Goal: Information Seeking & Learning: Learn about a topic

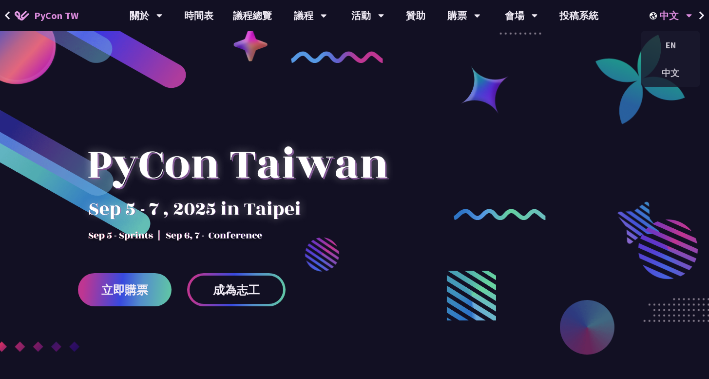
click at [688, 18] on icon at bounding box center [690, 16] width 6 height 10
click at [672, 56] on div "EN" at bounding box center [671, 45] width 59 height 23
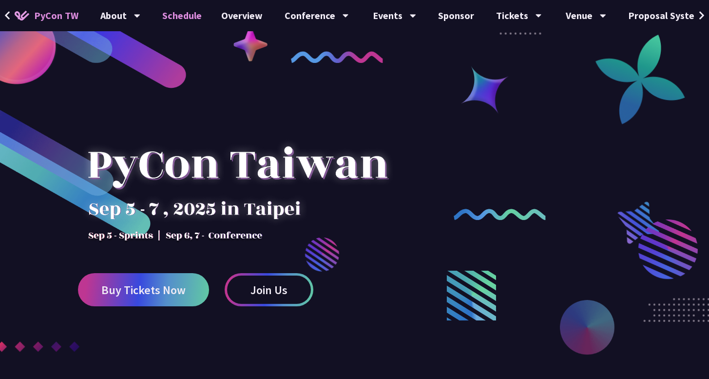
click at [197, 18] on link "Schedule" at bounding box center [182, 15] width 59 height 31
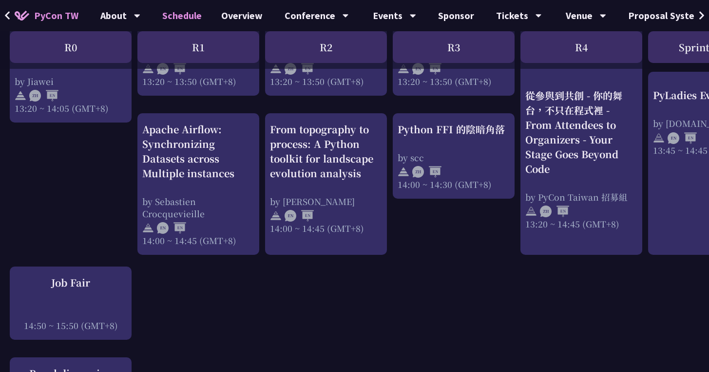
scroll to position [1000, 0]
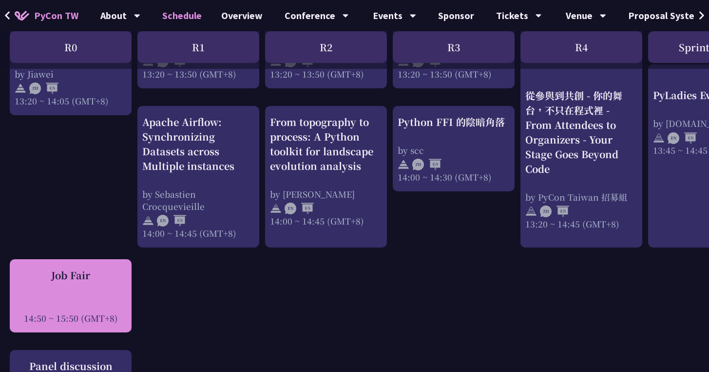
click at [69, 278] on div "Job Fair 14:50 ~ 15:50 (GMT+8)" at bounding box center [71, 296] width 112 height 56
click at [84, 268] on div "Job Fair" at bounding box center [71, 275] width 112 height 15
click at [71, 272] on div "Job Fair" at bounding box center [71, 275] width 112 height 15
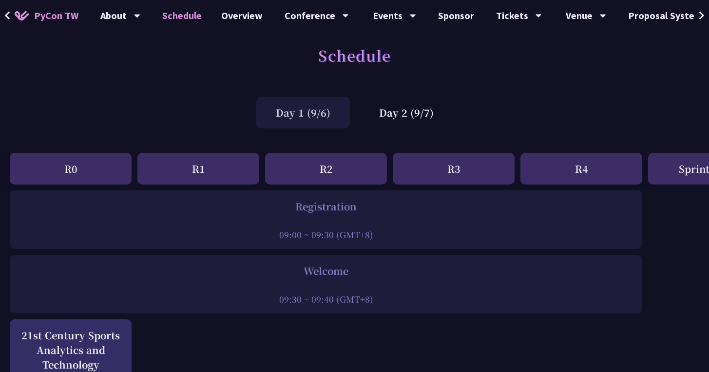
scroll to position [17, 0]
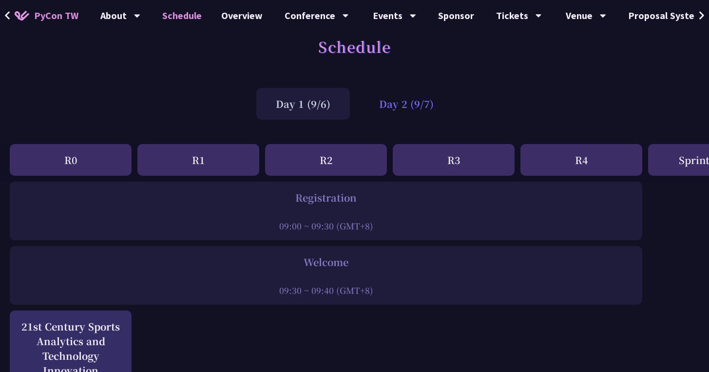
click at [437, 99] on div "Day 2 (9/7)" at bounding box center [407, 104] width 94 height 32
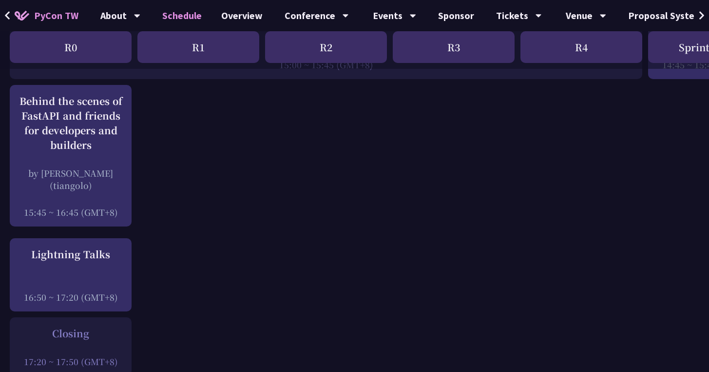
scroll to position [1267, 0]
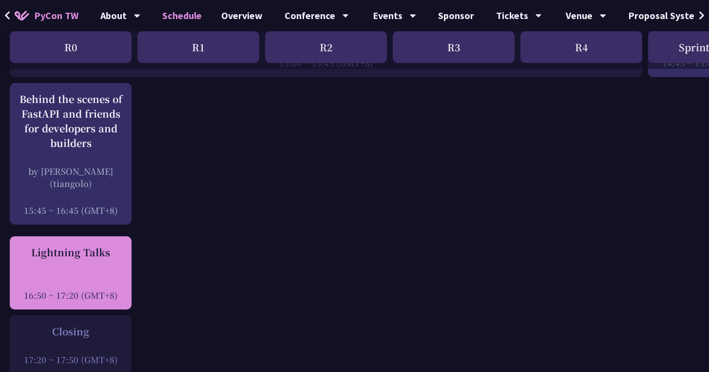
click at [73, 248] on div "Lightning Talks" at bounding box center [71, 252] width 112 height 15
